Goal: Transaction & Acquisition: Purchase product/service

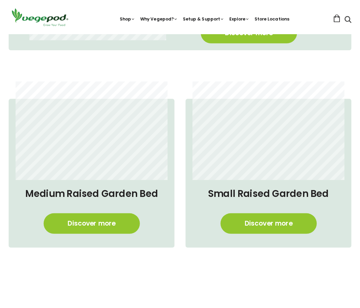
scroll to position [410, 0]
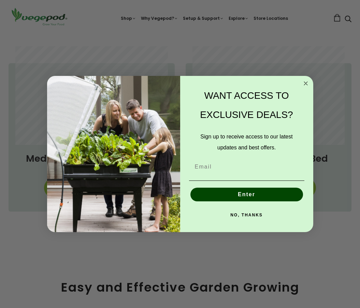
click at [307, 82] on icon "Close dialog" at bounding box center [305, 83] width 3 height 3
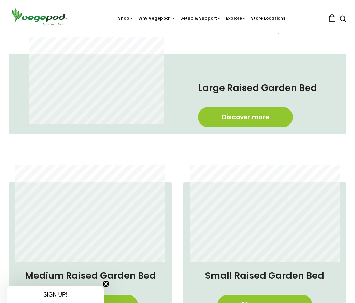
scroll to position [273, 0]
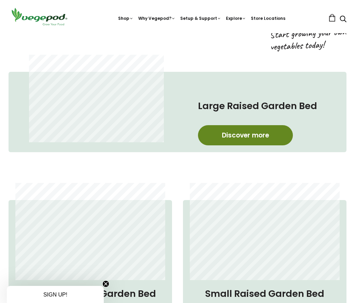
click at [237, 139] on link "Discover more" at bounding box center [245, 135] width 95 height 20
